Goal: Task Accomplishment & Management: Manage account settings

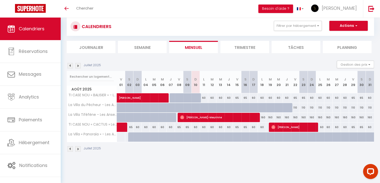
scroll to position [18, 0]
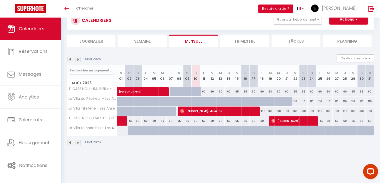
click at [79, 142] on img at bounding box center [78, 143] width 6 height 6
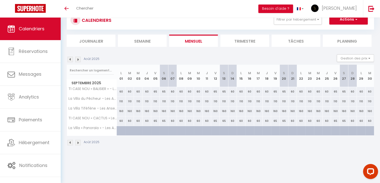
click at [71, 142] on img at bounding box center [71, 143] width 6 height 6
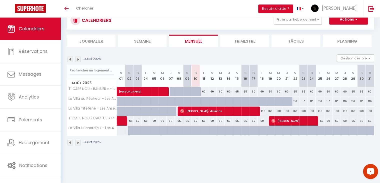
click at [373, 169] on div "Open LiveChat chat widget" at bounding box center [371, 171] width 9 height 9
click at [249, 158] on body "Questions et aide sur la MIGRATION - [GEOGRAPHIC_DATA] ouverte de 13 à 14h puis…" at bounding box center [190, 91] width 380 height 183
click at [210, 154] on div "CALENDRIERS Filtrer par hébergement Logement [PERSON_NAME] TI CASE NOU « BALISI…" at bounding box center [221, 78] width 320 height 156
click at [144, 162] on body "Questions et aide sur la MIGRATION - [GEOGRAPHIC_DATA] ouverte de 13 à 14h puis…" at bounding box center [190, 91] width 380 height 183
click at [245, 155] on div "CALENDRIERS Filtrer par hébergement Logement [PERSON_NAME] TI CASE NOU « BALISI…" at bounding box center [221, 78] width 320 height 156
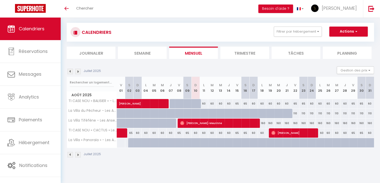
scroll to position [0, 0]
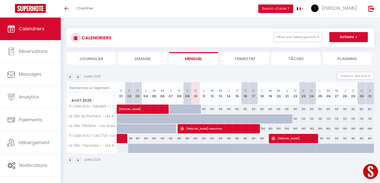
click at [369, 171] on button "Open LiveChat chat widget" at bounding box center [370, 171] width 15 height 15
click at [222, 75] on div "[DATE] Gestion des prix Nb Nuits minimum Règles Disponibilité" at bounding box center [221, 77] width 308 height 10
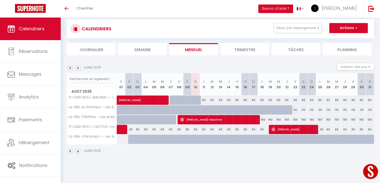
scroll to position [18, 0]
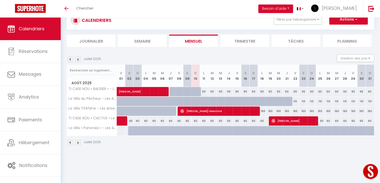
click at [264, 110] on div "160" at bounding box center [262, 110] width 8 height 9
type input "160"
type input "Lun 18 Août 2025"
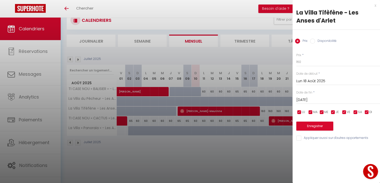
click at [328, 100] on input "[DATE]" at bounding box center [339, 100] width 84 height 7
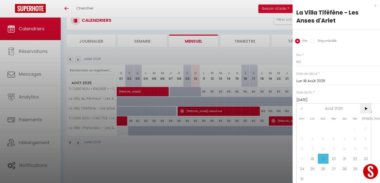
click at [364, 106] on span ">" at bounding box center [366, 108] width 11 height 10
click at [365, 106] on span ">" at bounding box center [366, 108] width 11 height 10
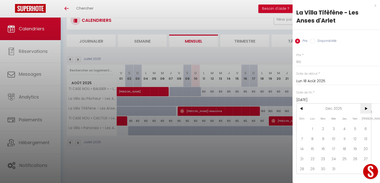
click at [365, 106] on span ">" at bounding box center [366, 108] width 11 height 10
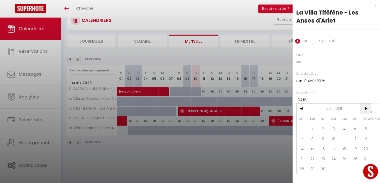
click at [365, 106] on span ">" at bounding box center [366, 108] width 11 height 10
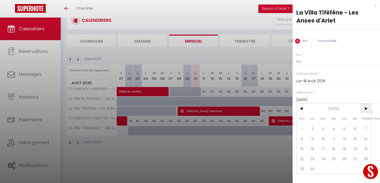
click at [365, 106] on span ">" at bounding box center [366, 108] width 11 height 10
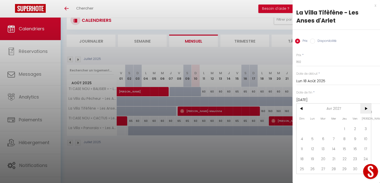
click at [365, 106] on span ">" at bounding box center [366, 108] width 11 height 10
click at [301, 128] on span "1" at bounding box center [302, 128] width 11 height 10
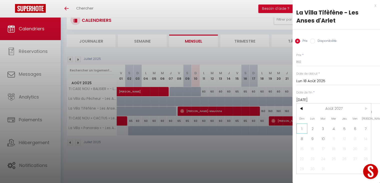
type input "[DATE]"
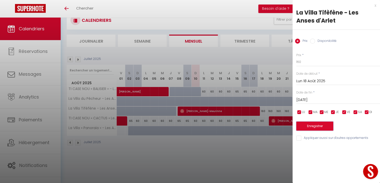
click at [317, 127] on button "Enregistrer" at bounding box center [315, 125] width 37 height 9
type input "Dim 17 Août 2025"
type input "[PERSON_NAME][DATE]"
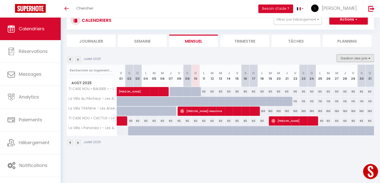
click at [349, 57] on button "Gestion des prix" at bounding box center [355, 58] width 37 height 8
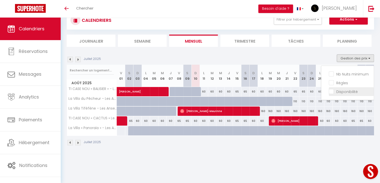
click at [351, 91] on input "Disponibilité" at bounding box center [351, 91] width 45 height 5
checkbox input "true"
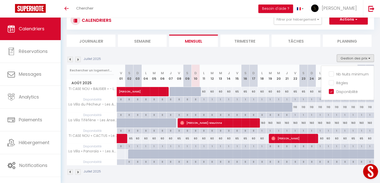
click at [289, 173] on div "Juillet 2025" at bounding box center [221, 172] width 308 height 15
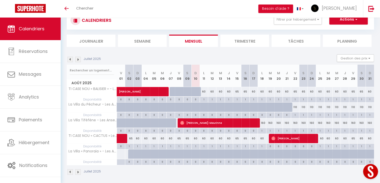
click at [79, 59] on img at bounding box center [78, 60] width 6 height 6
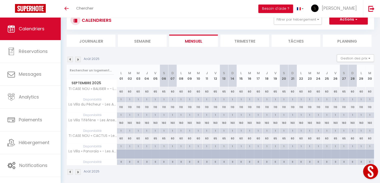
click at [69, 59] on img at bounding box center [71, 60] width 6 height 6
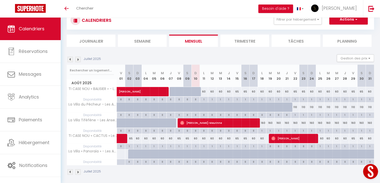
click at [263, 130] on div "1" at bounding box center [262, 130] width 8 height 5
select select "1"
type input "Lun 18 Août 2025"
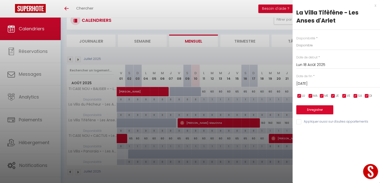
click at [324, 85] on input "[DATE]" at bounding box center [339, 83] width 84 height 7
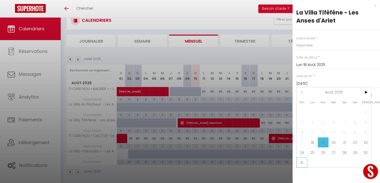
click at [299, 161] on span "31" at bounding box center [302, 162] width 11 height 10
type input "Dim 31 Août 2025"
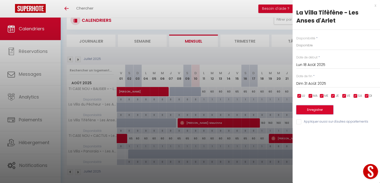
click at [312, 109] on button "Enregistrer" at bounding box center [315, 109] width 37 height 9
type input "Dim 17 Août 2025"
type input "[DATE]"
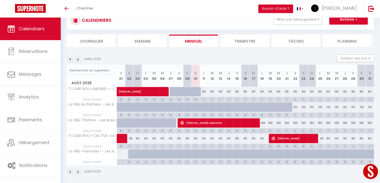
click at [79, 172] on img at bounding box center [78, 172] width 6 height 6
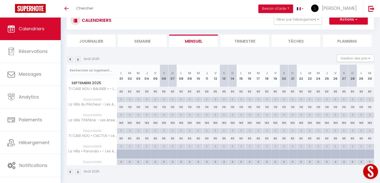
click at [121, 130] on div "1" at bounding box center [121, 130] width 8 height 5
type input "Lun 01 Septembre 2025"
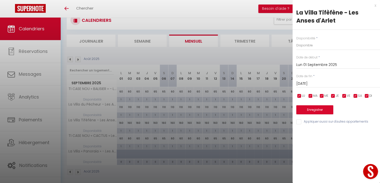
click at [323, 81] on input "[DATE]" at bounding box center [339, 83] width 84 height 7
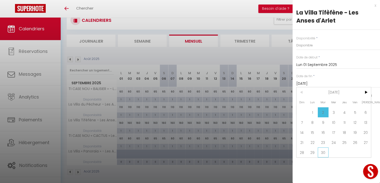
click at [327, 151] on span "30" at bounding box center [323, 152] width 11 height 10
type input "[DATE]"
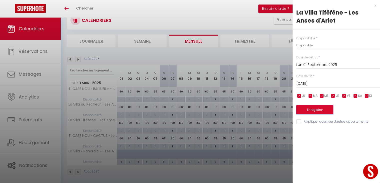
click at [317, 107] on button "Enregistrer" at bounding box center [315, 109] width 37 height 9
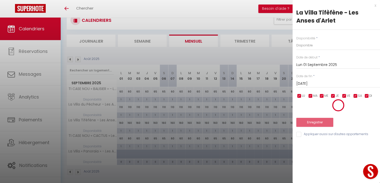
type input "Dim 31 Août 2025"
type input "Lun 29 Septembre 2025"
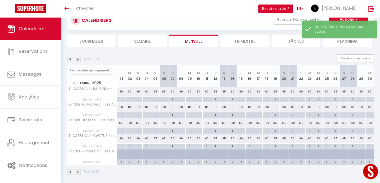
click at [78, 169] on img at bounding box center [78, 172] width 6 height 6
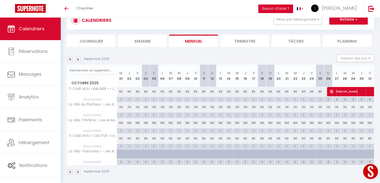
click at [121, 123] on div "160" at bounding box center [121, 122] width 8 height 9
type input "160"
type input "Mer 01 Octobre 2025"
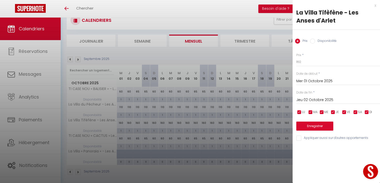
click at [303, 99] on input "Jeu 02 Octobre 2025" at bounding box center [339, 100] width 84 height 7
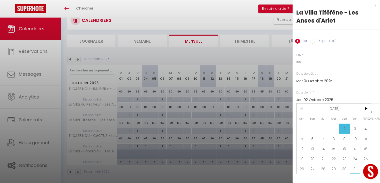
click at [357, 167] on span "31" at bounding box center [355, 168] width 11 height 10
type input "Ven 31 Octobre 2025"
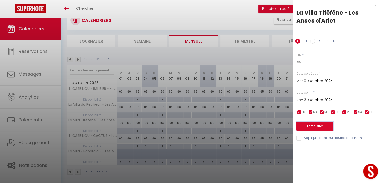
click at [318, 126] on button "Enregistrer" at bounding box center [315, 125] width 37 height 9
type input "[DATE]"
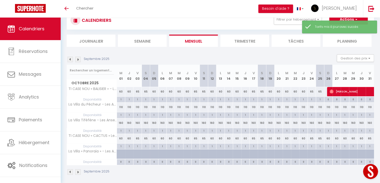
click at [70, 169] on img at bounding box center [71, 172] width 6 height 6
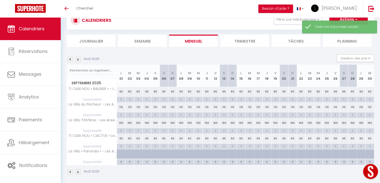
click at [120, 132] on div "1" at bounding box center [121, 131] width 9 height 6
type input "Lun 01 Septembre 2025"
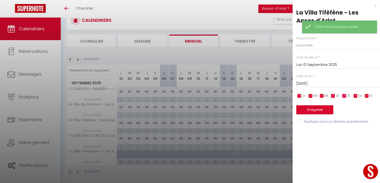
click at [320, 83] on input "[DATE]" at bounding box center [339, 83] width 84 height 7
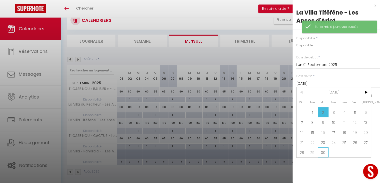
click at [326, 152] on span "30" at bounding box center [323, 152] width 11 height 10
type input "[DATE]"
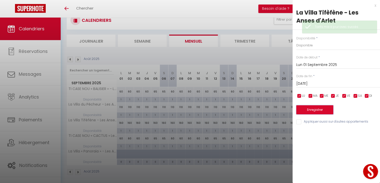
click at [313, 110] on button "Enregistrer" at bounding box center [315, 109] width 37 height 9
type input "Dim 31 Août 2025"
type input "Lun 29 Septembre 2025"
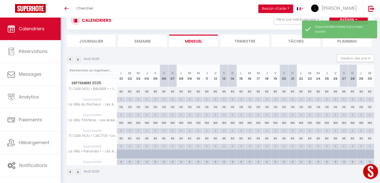
click at [79, 172] on img at bounding box center [78, 172] width 6 height 6
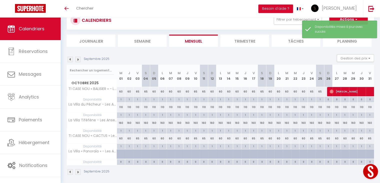
click at [121, 130] on div "1" at bounding box center [121, 130] width 8 height 5
type input "Mer 01 Octobre 2025"
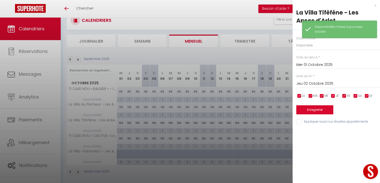
click at [322, 80] on div "[DATE] < [DATE] > Dim Lun Mar Mer Jeu Ven Sam 1 2 3 4 5 6 7 8 9 10 11 12 13 14 …" at bounding box center [339, 83] width 84 height 9
click at [325, 87] on div "[DATE] < [DATE] > Dim Lun Mar Mer Jeu Ven Sam 1 2 3 4 5 6 7 8 9 10 11 12 13 14 …" at bounding box center [339, 83] width 84 height 9
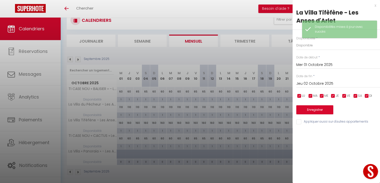
click at [325, 83] on input "Jeu 02 Octobre 2025" at bounding box center [339, 83] width 84 height 7
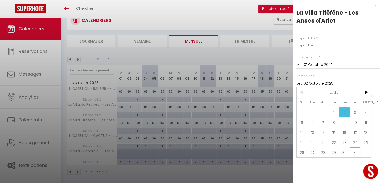
click at [354, 150] on span "31" at bounding box center [355, 152] width 11 height 10
type input "Ven 31 Octobre 2025"
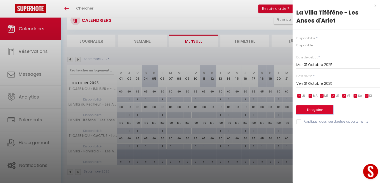
click at [314, 109] on button "Enregistrer" at bounding box center [315, 109] width 37 height 9
type input "[DATE]"
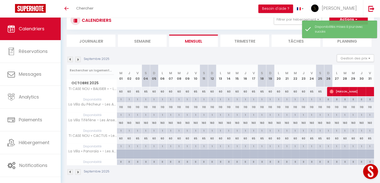
click at [78, 171] on img at bounding box center [78, 172] width 6 height 6
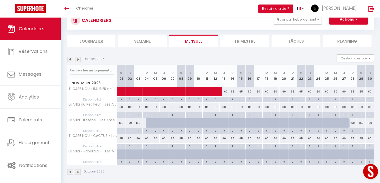
click at [121, 131] on div "1" at bounding box center [121, 130] width 8 height 5
type input "[DATE]"
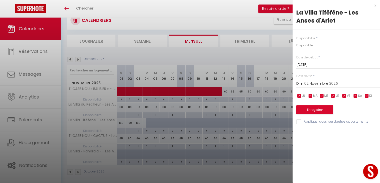
click at [303, 86] on input "Dim 02 Novembre 2025" at bounding box center [339, 83] width 84 height 7
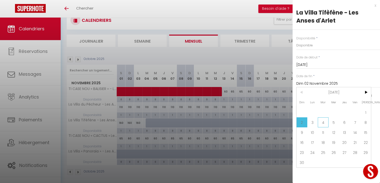
click at [324, 121] on span "4" at bounding box center [323, 122] width 11 height 10
type input "[DATE]"
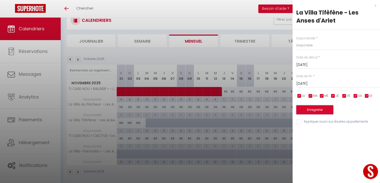
click at [318, 110] on button "Enregistrer" at bounding box center [315, 109] width 37 height 9
type input "Ven 31 Octobre 2025"
type input "[DATE]"
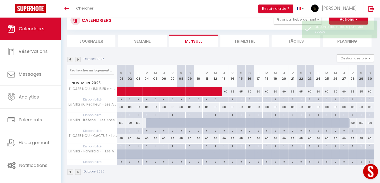
click at [352, 131] on div "1" at bounding box center [353, 130] width 8 height 5
type input "[DATE]"
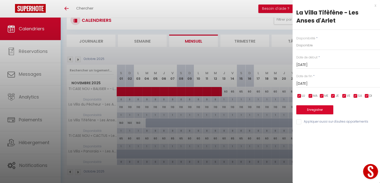
click at [315, 85] on input "[DATE]" at bounding box center [339, 83] width 84 height 7
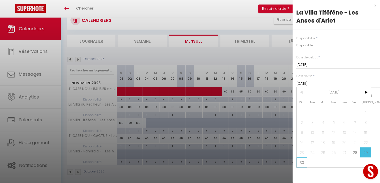
drag, startPoint x: 303, startPoint y: 160, endPoint x: 305, endPoint y: 157, distance: 3.6
click at [303, 160] on span "30" at bounding box center [302, 162] width 11 height 10
type input "Dim 30 Novembre 2025"
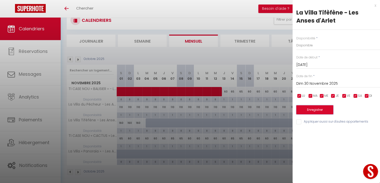
click at [317, 111] on button "Enregistrer" at bounding box center [315, 109] width 37 height 9
type input "Jeu 27 Novembre 2025"
type input "[DATE]"
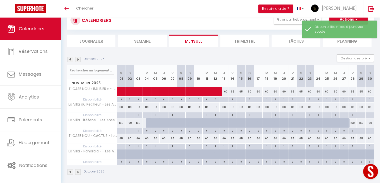
click at [77, 172] on img at bounding box center [78, 172] width 6 height 6
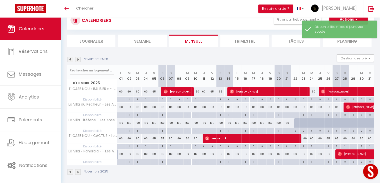
click at [121, 131] on div "1" at bounding box center [121, 130] width 8 height 5
type input "Lun 01 Décembre 2025"
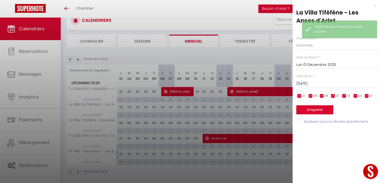
click at [304, 86] on input "[DATE]" at bounding box center [339, 83] width 84 height 7
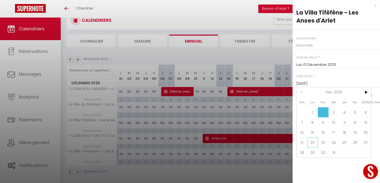
click at [315, 142] on span "22" at bounding box center [313, 142] width 11 height 10
type input "Lun 22 Décembre 2025"
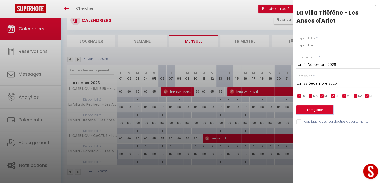
click at [322, 111] on button "Enregistrer" at bounding box center [315, 109] width 37 height 9
type input "Dim 30 Novembre 2025"
type input "[DATE]"
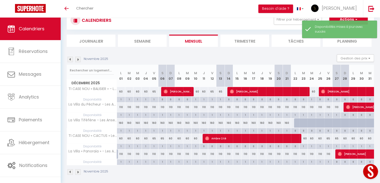
click at [79, 171] on img at bounding box center [78, 172] width 6 height 6
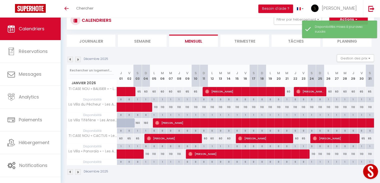
click at [76, 171] on img at bounding box center [78, 172] width 6 height 6
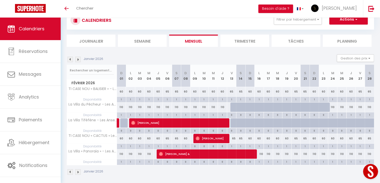
click at [233, 130] on div "0" at bounding box center [231, 130] width 9 height 5
select select
type input "[DATE]"
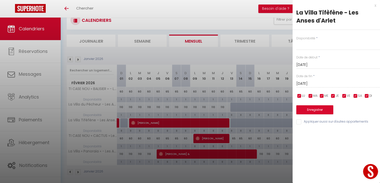
click at [314, 82] on input "[DATE]" at bounding box center [339, 83] width 84 height 7
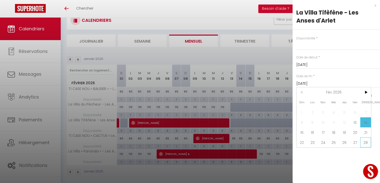
click at [367, 142] on span "28" at bounding box center [366, 142] width 11 height 10
select select
type input "[DATE]"
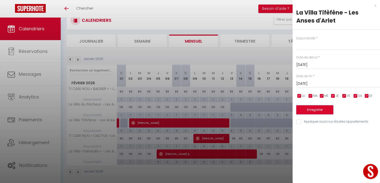
click at [307, 107] on button "Enregistrer" at bounding box center [315, 109] width 37 height 9
select select
type input "Jeu 12 Février 2026"
type input "Ven 27 Février 2026"
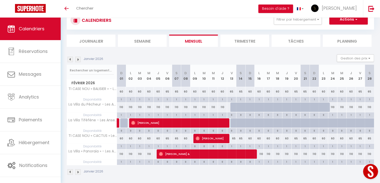
click at [232, 130] on div "0" at bounding box center [231, 130] width 9 height 5
select select
type input "[DATE]"
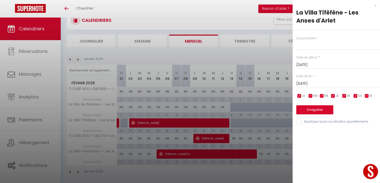
click at [269, 144] on div at bounding box center [190, 91] width 380 height 183
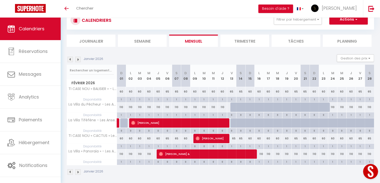
click at [79, 172] on img at bounding box center [78, 172] width 6 height 6
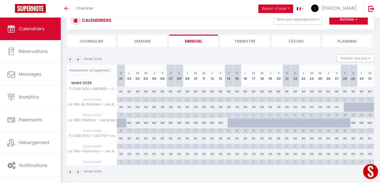
click at [69, 172] on img at bounding box center [71, 172] width 6 height 6
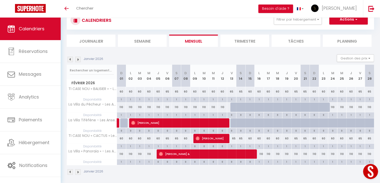
click at [78, 172] on img at bounding box center [78, 172] width 6 height 6
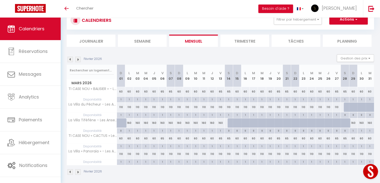
click at [131, 130] on div "1" at bounding box center [129, 130] width 8 height 5
select select "1"
type input "Lun 02 Mars 2026"
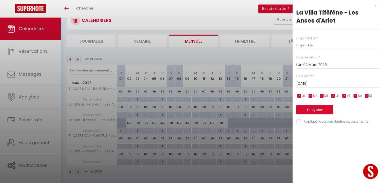
click at [318, 87] on div "[DATE] < [DATE] > Dim Lun Mar Mer Jeu Ven Sam 1 2 3 4 5 6 7 8 9 10 11 12 13 14 …" at bounding box center [339, 83] width 84 height 9
click at [318, 84] on input "[DATE]" at bounding box center [339, 83] width 84 height 7
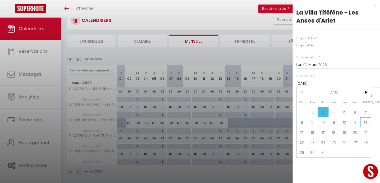
click at [365, 123] on span "14" at bounding box center [366, 122] width 11 height 10
type input "[DATE]"
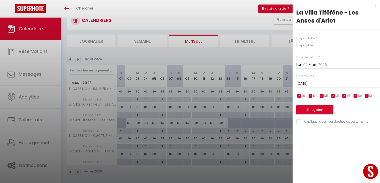
click at [324, 110] on button "Enregistrer" at bounding box center [315, 109] width 37 height 9
type input "Dim 01 Mars 2026"
type input "[DATE]"
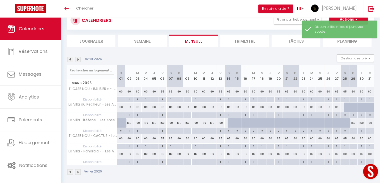
click at [352, 130] on div "1" at bounding box center [354, 130] width 8 height 5
type input "Dim 29 Mars 2026"
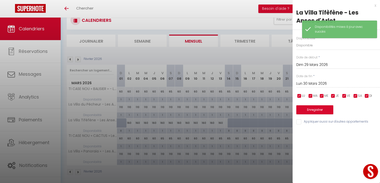
click at [328, 85] on input "Lun 30 Mars 2026" at bounding box center [339, 83] width 84 height 7
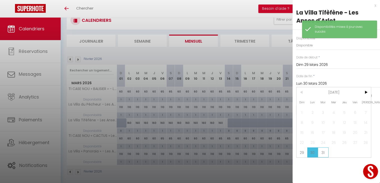
click at [322, 153] on span "31" at bounding box center [323, 152] width 11 height 10
type input "[DATE]"
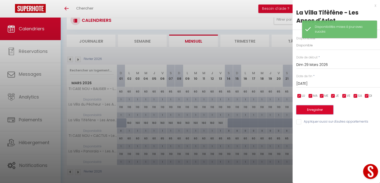
click at [319, 110] on button "Enregistrer" at bounding box center [315, 109] width 37 height 9
type input "[DATE]"
type input "Lun 30 Mars 2026"
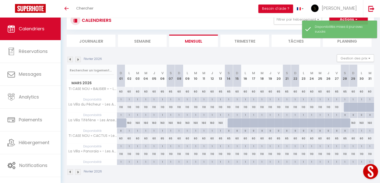
click at [80, 171] on img at bounding box center [78, 172] width 6 height 6
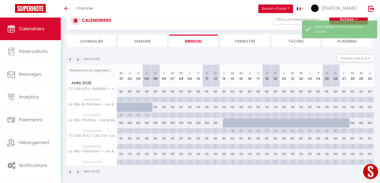
click at [121, 131] on div "1" at bounding box center [121, 130] width 8 height 5
type input "Mer 01 Avril 2026"
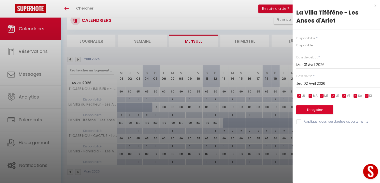
click at [337, 87] on div "[DATE] < [DATE] > Dim Lun Mar Mer Jeu Ven Sam 1 2 3 4 5 6 7 8 9 10 11 12 13 14 …" at bounding box center [339, 83] width 84 height 9
click at [331, 86] on input "Jeu 02 Avril 2026" at bounding box center [339, 83] width 84 height 7
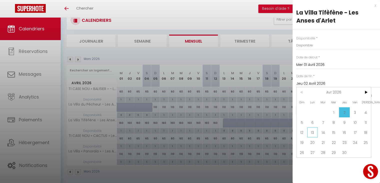
click at [314, 131] on span "13" at bounding box center [313, 132] width 11 height 10
type input "[DATE]"
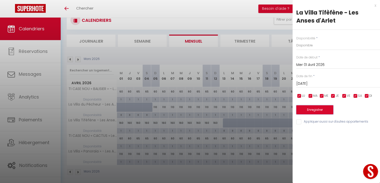
click at [317, 108] on button "Enregistrer" at bounding box center [315, 109] width 37 height 9
type input "[DATE]"
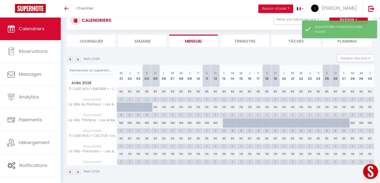
click at [354, 130] on div "1" at bounding box center [353, 130] width 8 height 5
type input "[DATE]"
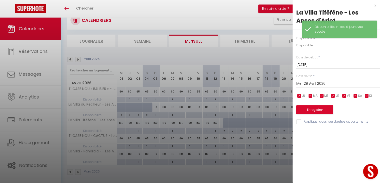
click at [315, 81] on input "Mer 29 Avril 2026" at bounding box center [339, 83] width 84 height 7
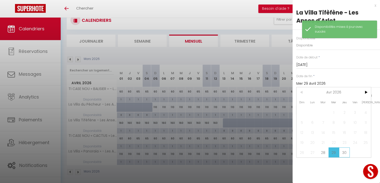
click at [343, 151] on span "30" at bounding box center [344, 152] width 11 height 10
type input "Jeu 30 Avril 2026"
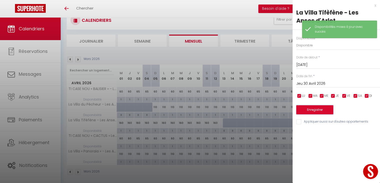
click at [325, 108] on button "Enregistrer" at bounding box center [315, 109] width 37 height 9
type input "[DATE]"
type input "Mer 29 Avril 2026"
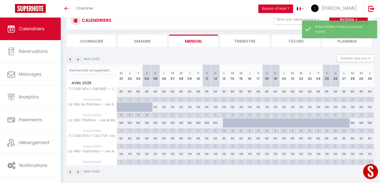
click at [79, 172] on img at bounding box center [78, 172] width 6 height 6
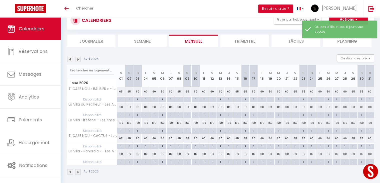
click at [120, 132] on div "1" at bounding box center [121, 130] width 8 height 5
type input "Ven 01 Mai 2026"
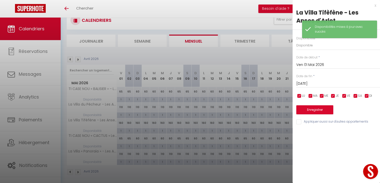
click at [327, 85] on input "[DATE]" at bounding box center [339, 83] width 84 height 7
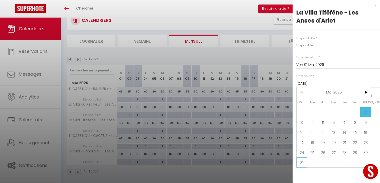
click at [304, 161] on span "31" at bounding box center [302, 162] width 11 height 10
type input "Dim 31 Mai 2026"
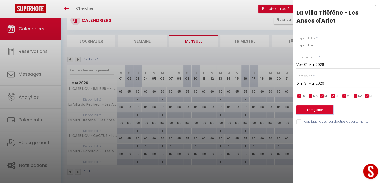
click at [314, 109] on button "Enregistrer" at bounding box center [315, 109] width 37 height 9
type input "Jeu 30 Avril 2026"
type input "[DATE]"
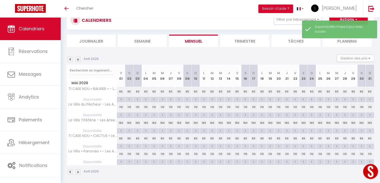
click at [77, 171] on img at bounding box center [78, 172] width 6 height 6
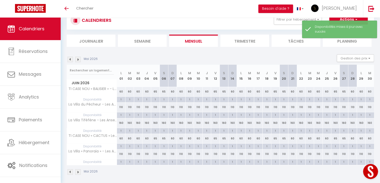
click at [122, 131] on div "1" at bounding box center [121, 130] width 8 height 5
type input "Lun 01 Juin 2026"
type input "[DATE]"
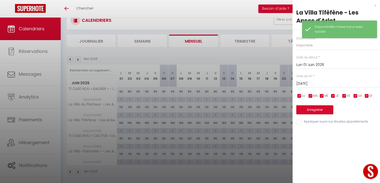
click at [245, 171] on div at bounding box center [190, 91] width 380 height 183
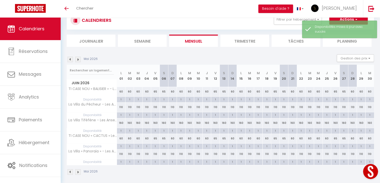
click at [79, 172] on img at bounding box center [78, 172] width 6 height 6
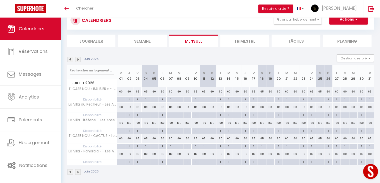
click at [79, 172] on img at bounding box center [78, 172] width 6 height 6
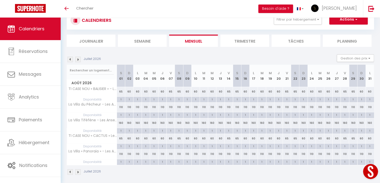
click at [79, 172] on img at bounding box center [78, 172] width 6 height 6
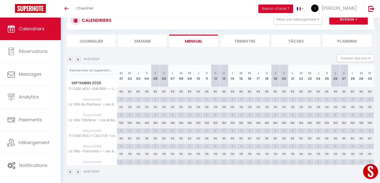
click at [79, 172] on img at bounding box center [78, 172] width 6 height 6
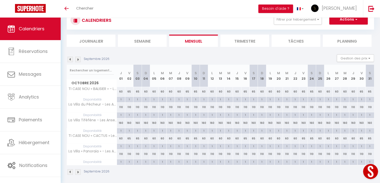
click at [79, 172] on img at bounding box center [78, 172] width 6 height 6
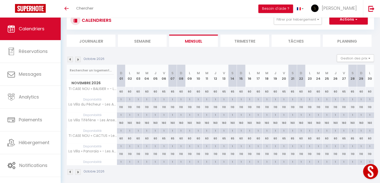
click at [79, 172] on img at bounding box center [78, 172] width 6 height 6
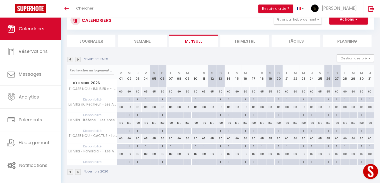
click at [79, 172] on img at bounding box center [78, 172] width 6 height 6
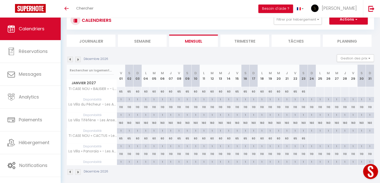
click at [79, 172] on img at bounding box center [78, 172] width 6 height 6
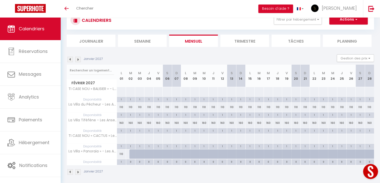
click at [79, 172] on img at bounding box center [78, 172] width 6 height 6
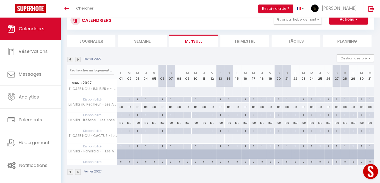
click at [70, 171] on img at bounding box center [71, 172] width 6 height 6
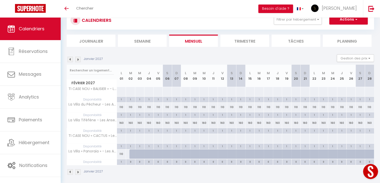
click at [70, 171] on img at bounding box center [71, 172] width 6 height 6
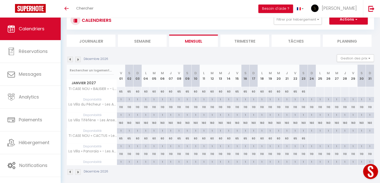
click at [70, 171] on img at bounding box center [71, 172] width 6 height 6
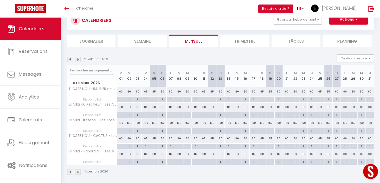
click at [70, 171] on img at bounding box center [71, 172] width 6 height 6
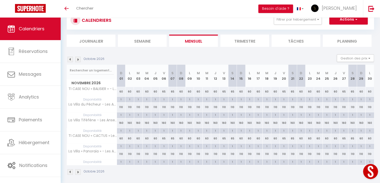
click at [70, 171] on img at bounding box center [71, 172] width 6 height 6
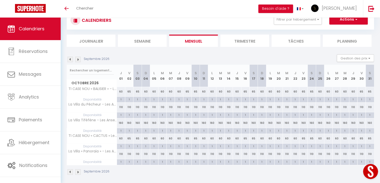
click at [70, 171] on img at bounding box center [71, 172] width 6 height 6
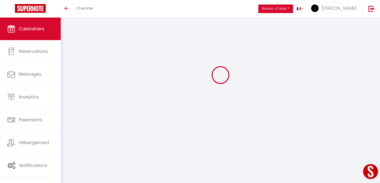
click at [70, 171] on body "Questions et aide sur la MIGRATION - [GEOGRAPHIC_DATA] ouverte de 13 à 14h puis…" at bounding box center [190, 91] width 380 height 183
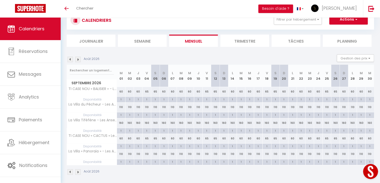
click at [70, 171] on img at bounding box center [71, 172] width 6 height 6
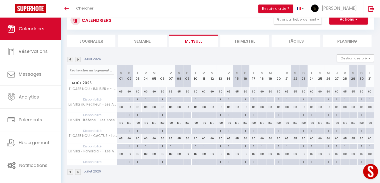
click at [70, 171] on img at bounding box center [71, 172] width 6 height 6
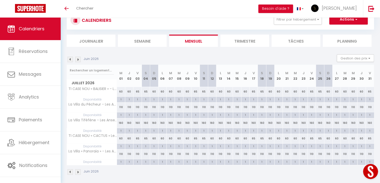
click at [70, 171] on img at bounding box center [71, 172] width 6 height 6
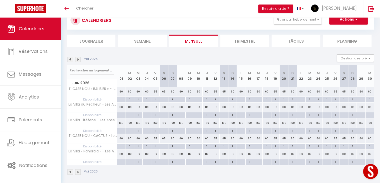
click at [70, 171] on img at bounding box center [71, 172] width 6 height 6
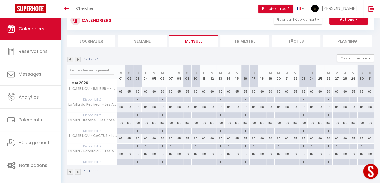
click at [70, 171] on img at bounding box center [71, 172] width 6 height 6
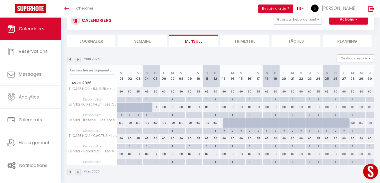
click at [70, 171] on img at bounding box center [71, 172] width 6 height 6
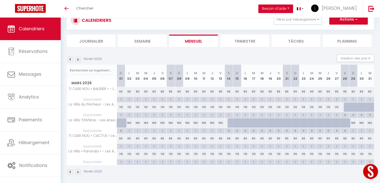
click at [78, 170] on img at bounding box center [78, 172] width 6 height 6
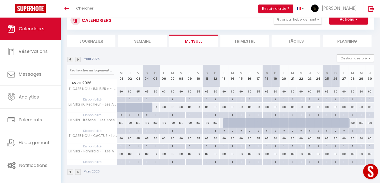
click at [78, 170] on img at bounding box center [78, 172] width 6 height 6
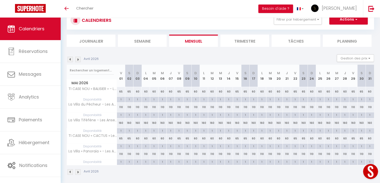
click at [71, 170] on img at bounding box center [71, 172] width 6 height 6
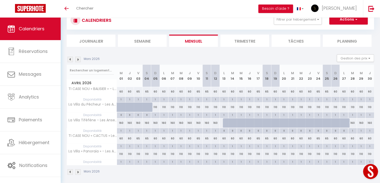
click at [354, 130] on div "1" at bounding box center [353, 130] width 8 height 5
select select "1"
type input "[DATE]"
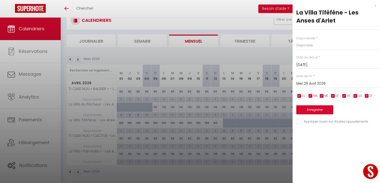
click at [316, 82] on input "Mer 29 Avril 2026" at bounding box center [339, 83] width 84 height 7
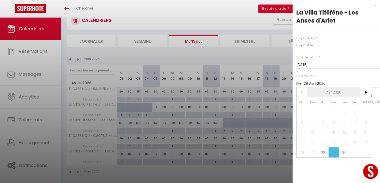
click at [335, 94] on span "Avr 2026" at bounding box center [334, 92] width 53 height 10
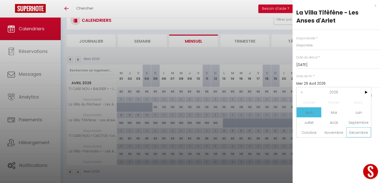
click at [359, 132] on span "Décembre" at bounding box center [359, 132] width 25 height 10
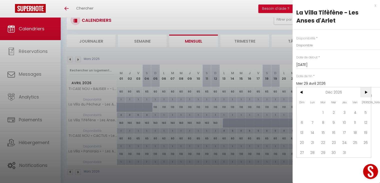
click at [366, 91] on span ">" at bounding box center [366, 92] width 11 height 10
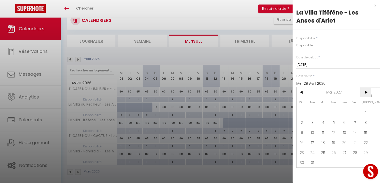
click at [366, 91] on span ">" at bounding box center [366, 92] width 11 height 10
click at [304, 112] on span "1" at bounding box center [302, 112] width 11 height 10
type input "[DATE]"
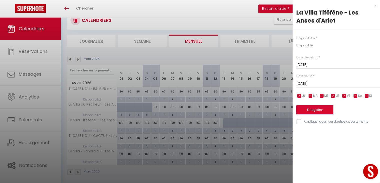
click at [316, 110] on button "Enregistrer" at bounding box center [315, 109] width 37 height 9
type input "[DATE]"
type input "[PERSON_NAME][DATE]"
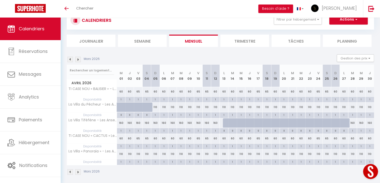
click at [71, 172] on img at bounding box center [71, 172] width 6 height 6
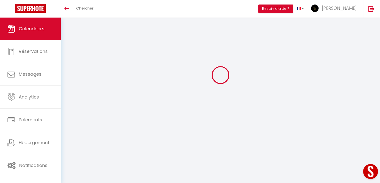
click at [71, 172] on body "Questions et aide sur la MIGRATION - [GEOGRAPHIC_DATA] ouverte de 13 à 14h puis…" at bounding box center [190, 91] width 380 height 183
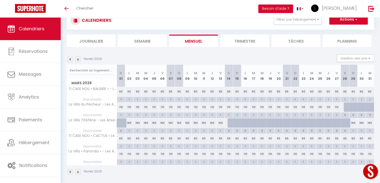
click at [71, 172] on img at bounding box center [71, 172] width 6 height 6
click at [71, 172] on body "Questions et aide sur la MIGRATION - [GEOGRAPHIC_DATA] ouverte de 13 à 14h puis…" at bounding box center [190, 93] width 380 height 186
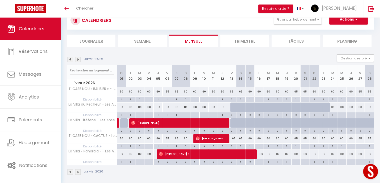
click at [71, 172] on img at bounding box center [71, 172] width 6 height 6
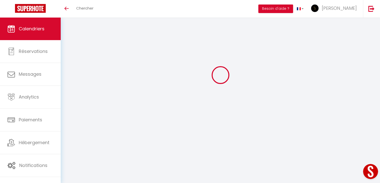
click at [71, 172] on body "Questions et aide sur la MIGRATION - [GEOGRAPHIC_DATA] ouverte de 13 à 14h puis…" at bounding box center [190, 91] width 380 height 183
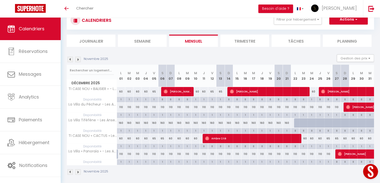
click at [71, 172] on img at bounding box center [71, 172] width 6 height 6
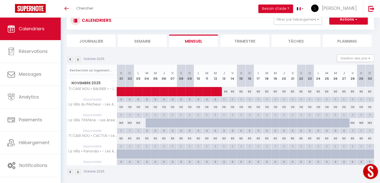
click at [79, 171] on img at bounding box center [78, 172] width 6 height 6
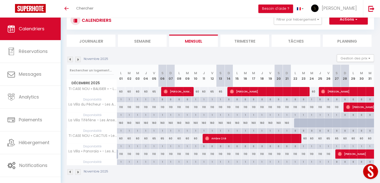
click at [80, 170] on img at bounding box center [78, 172] width 6 height 6
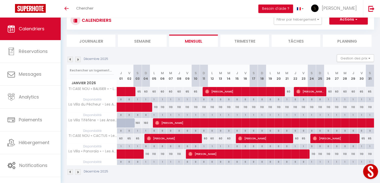
click at [79, 170] on img at bounding box center [78, 172] width 6 height 6
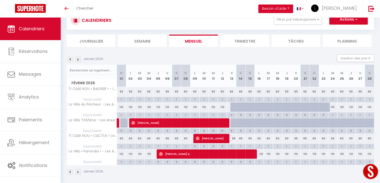
click at [76, 171] on img at bounding box center [78, 172] width 6 height 6
